Goal: Task Accomplishment & Management: Complete application form

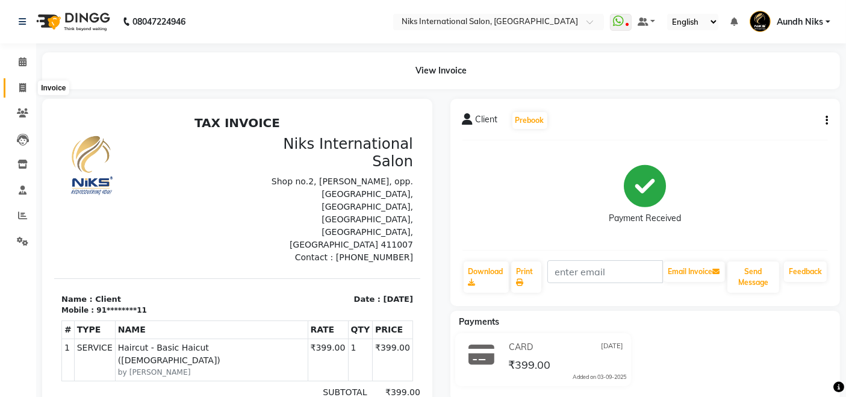
click at [20, 83] on icon at bounding box center [22, 87] width 7 height 9
select select "service"
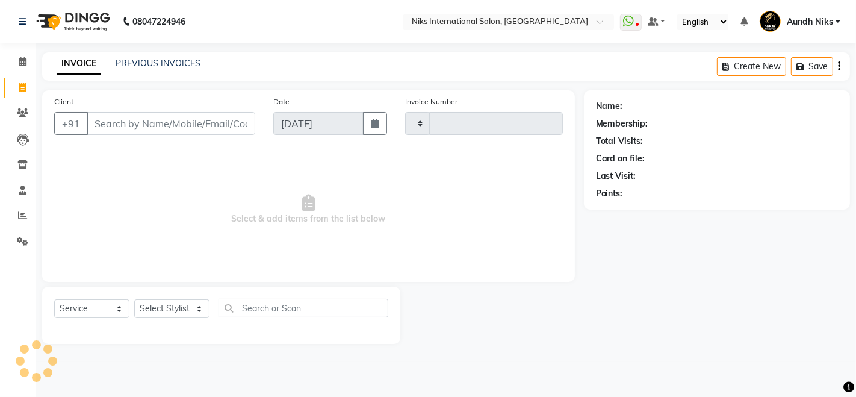
type input "1976"
select select "6"
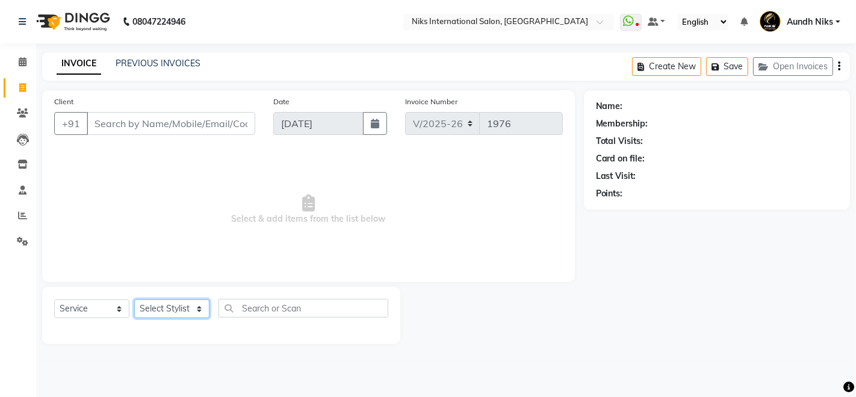
click at [179, 308] on select "Select Stylist" at bounding box center [171, 308] width 75 height 19
select select "32189"
click at [134, 299] on select "Select Stylist [PERSON_NAME] Aundh Niks [PERSON_NAME] Jiya [PERSON_NAME] Mahhi …" at bounding box center [171, 308] width 75 height 19
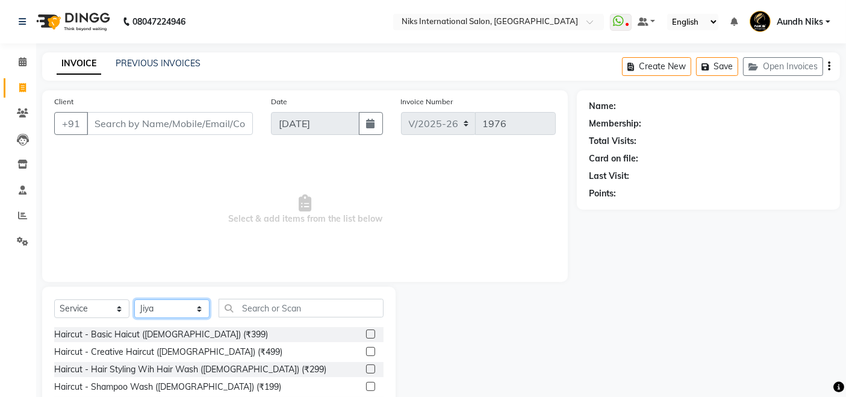
scroll to position [85, 0]
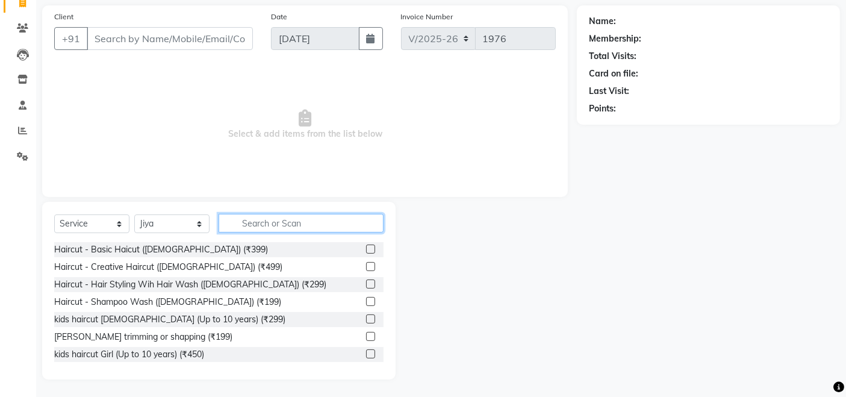
click at [271, 222] on input "text" at bounding box center [301, 223] width 165 height 19
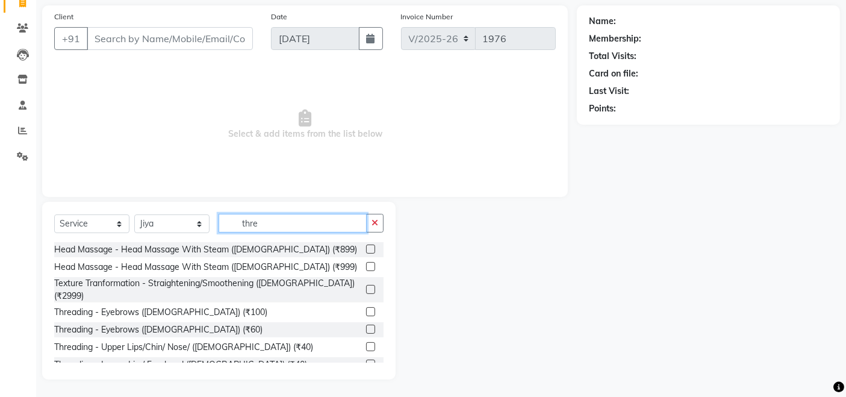
scroll to position [69, 0]
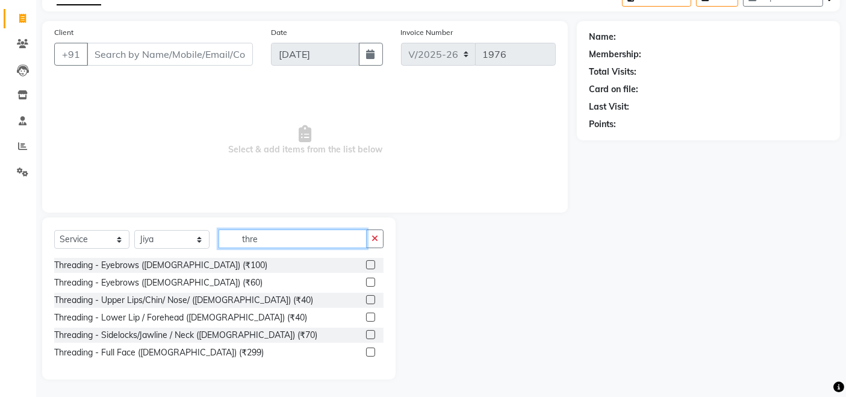
type input "thre"
click at [366, 277] on label at bounding box center [370, 281] width 9 height 9
click at [366, 279] on input "checkbox" at bounding box center [370, 283] width 8 height 8
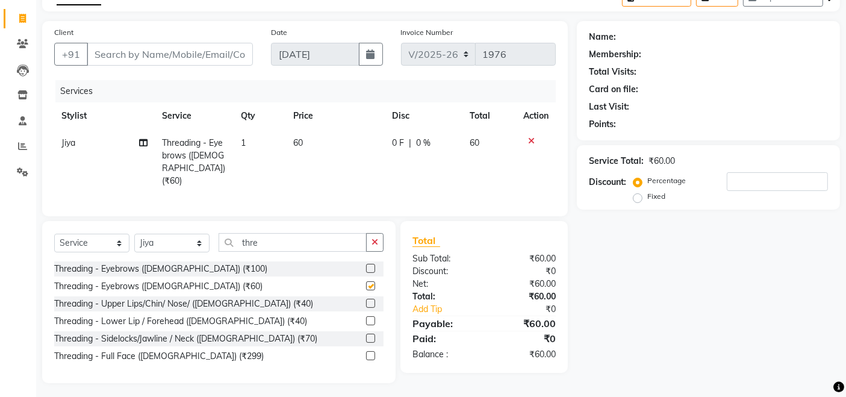
checkbox input "false"
click at [371, 300] on label at bounding box center [370, 303] width 9 height 9
click at [371, 300] on input "checkbox" at bounding box center [370, 304] width 8 height 8
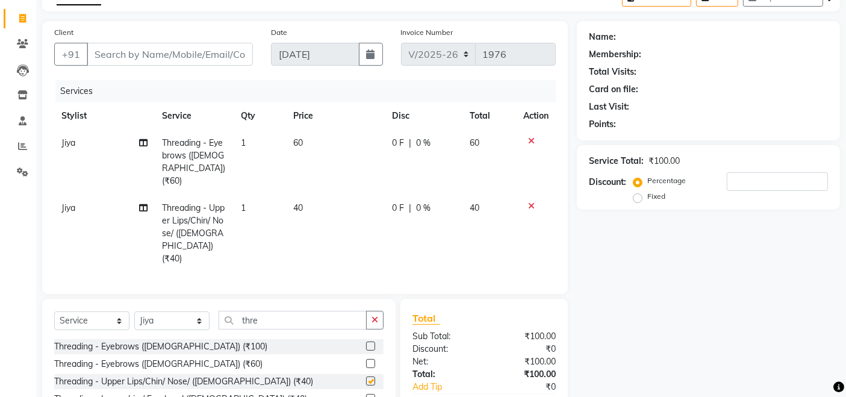
checkbox input "false"
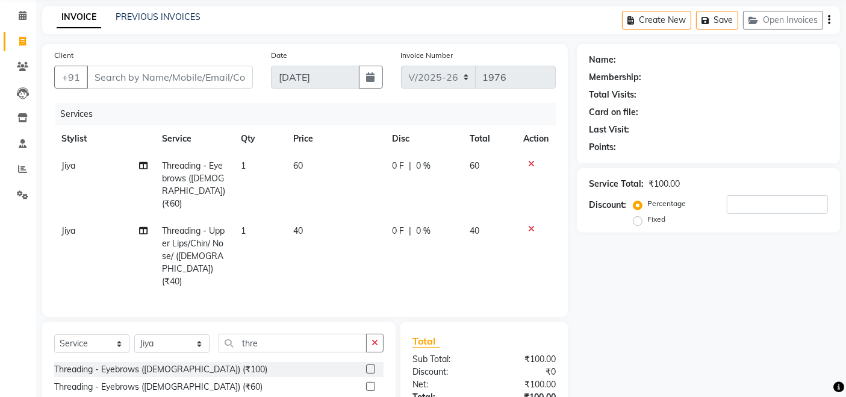
scroll to position [0, 0]
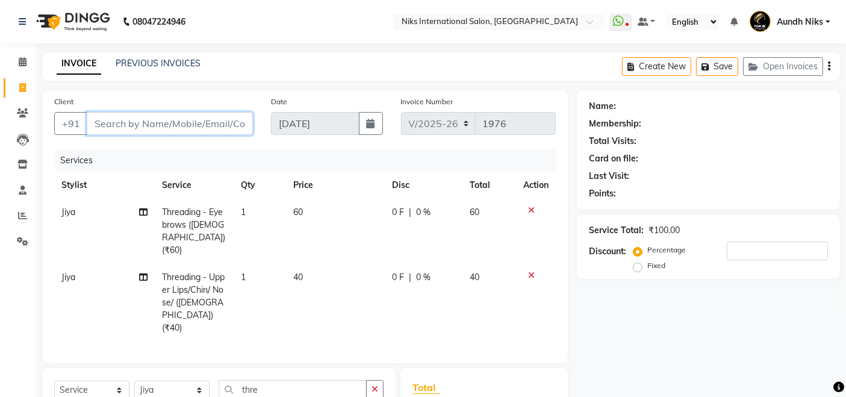
click at [208, 114] on input "Client" at bounding box center [170, 123] width 166 height 23
type input "1"
type input "0"
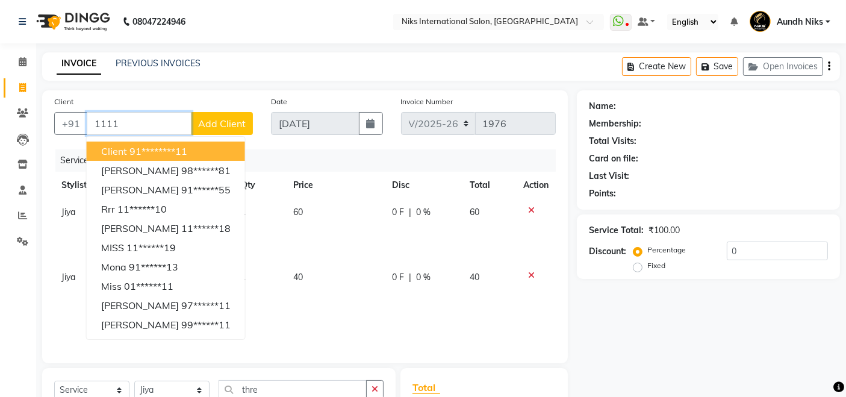
click at [199, 152] on button "Client 91********11" at bounding box center [166, 150] width 158 height 19
type input "********11"
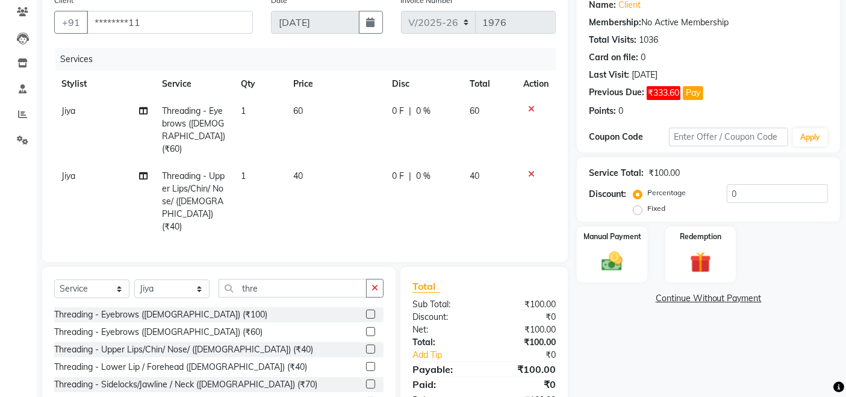
scroll to position [135, 0]
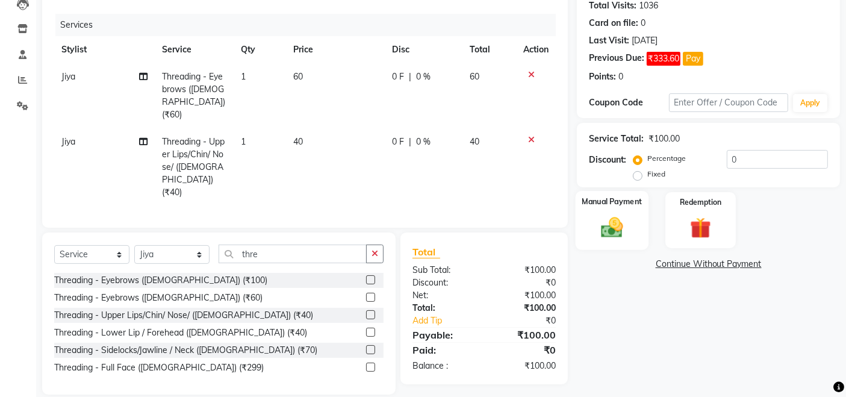
click at [612, 243] on div "Manual Payment" at bounding box center [611, 220] width 73 height 59
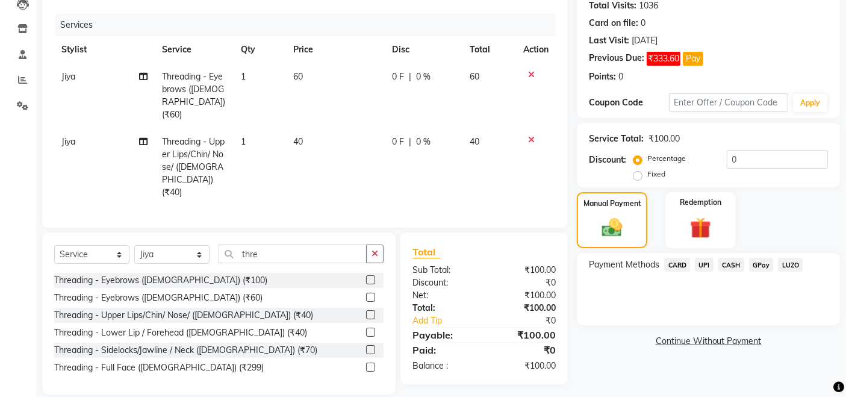
click at [683, 269] on span "CARD" at bounding box center [677, 265] width 26 height 14
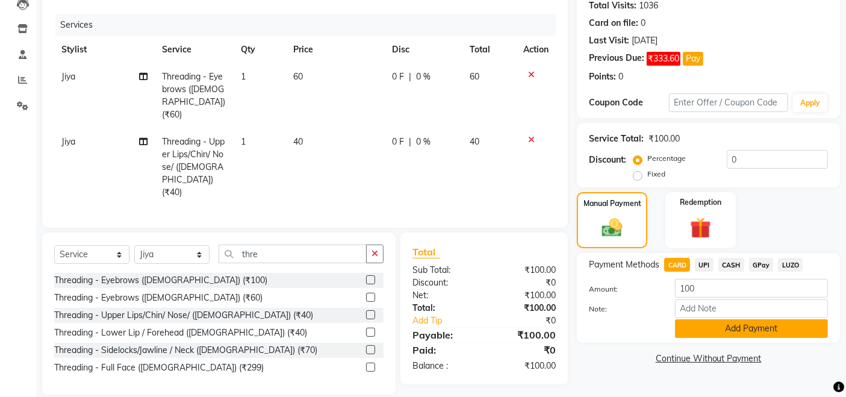
click at [705, 326] on button "Add Payment" at bounding box center [751, 328] width 153 height 19
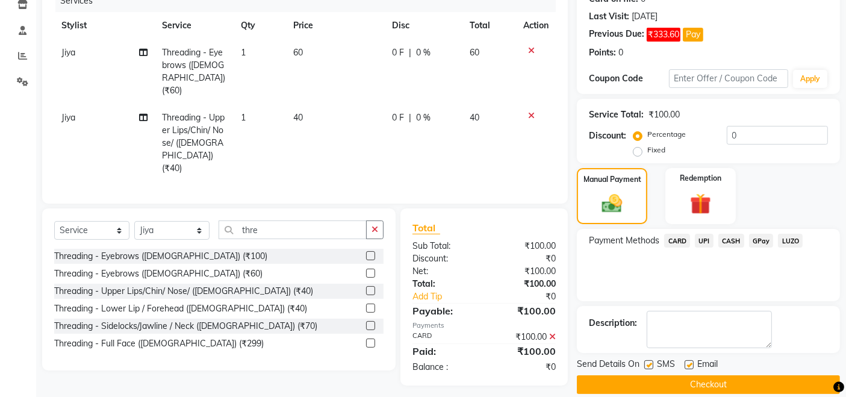
scroll to position [173, 0]
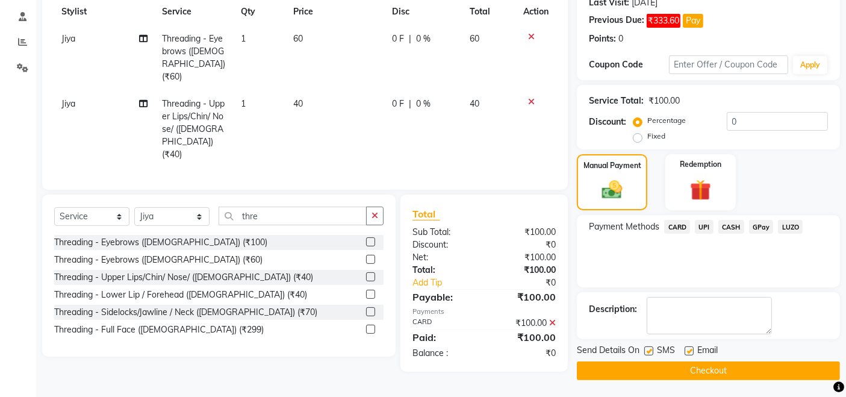
click at [696, 368] on button "Checkout" at bounding box center [708, 370] width 263 height 19
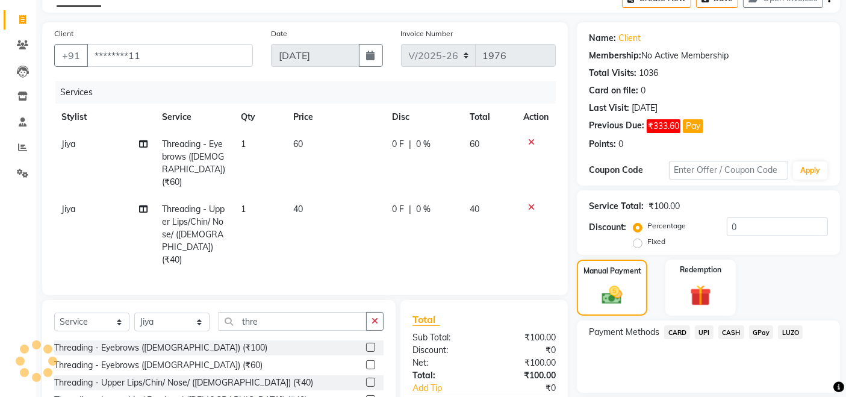
scroll to position [0, 0]
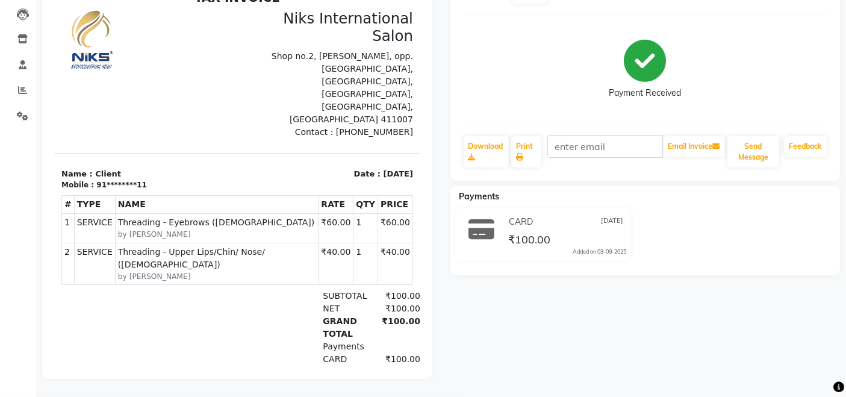
scroll to position [135, 0]
